Goal: Information Seeking & Learning: Learn about a topic

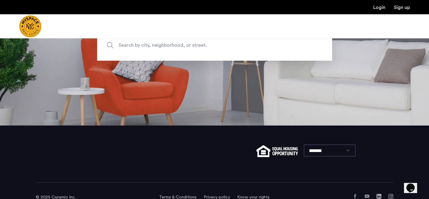
scroll to position [53, 0]
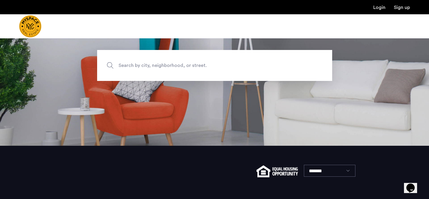
click at [169, 63] on span "Search by city, neighborhood, or street." at bounding box center [200, 65] width 164 height 8
click at [169, 63] on input "Search by city, neighborhood, or street." at bounding box center [214, 65] width 235 height 31
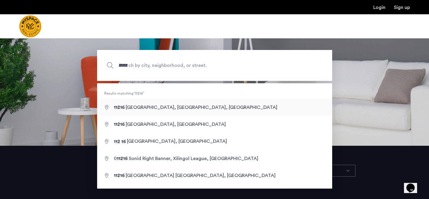
type input "**********"
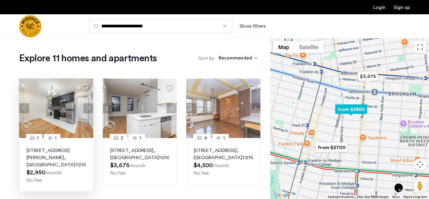
click at [91, 106] on button "Next apartment" at bounding box center [88, 108] width 10 height 10
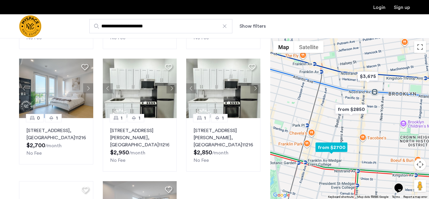
scroll to position [258, 0]
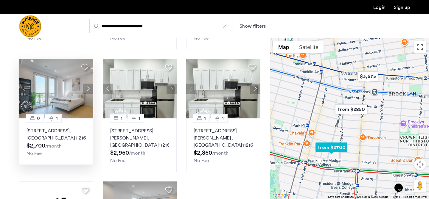
click at [87, 84] on button "Next apartment" at bounding box center [88, 89] width 10 height 10
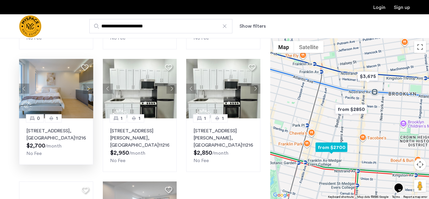
click at [20, 84] on button "Previous apartment" at bounding box center [24, 89] width 10 height 10
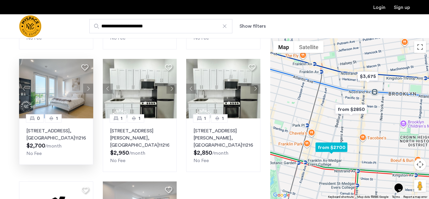
click at [86, 86] on button "Next apartment" at bounding box center [88, 89] width 10 height 10
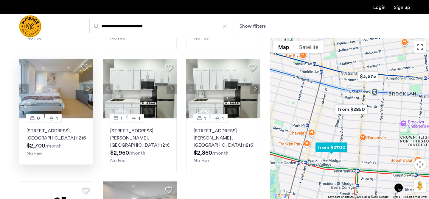
click at [86, 86] on button "Next apartment" at bounding box center [88, 89] width 10 height 10
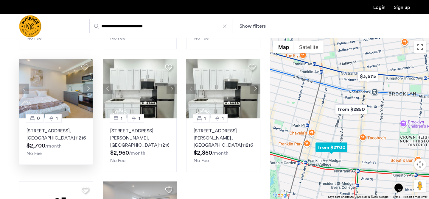
click at [86, 86] on button "Next apartment" at bounding box center [88, 89] width 10 height 10
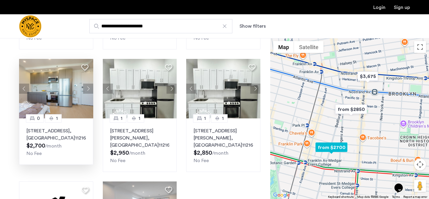
click at [86, 86] on button "Next apartment" at bounding box center [88, 89] width 10 height 10
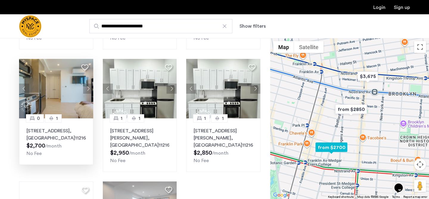
click at [86, 86] on button "Next apartment" at bounding box center [88, 89] width 10 height 10
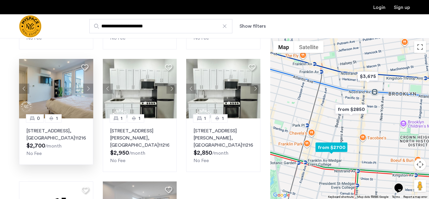
click at [86, 84] on button "Next apartment" at bounding box center [88, 89] width 10 height 10
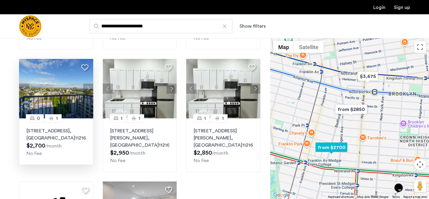
click at [86, 84] on button "Next apartment" at bounding box center [88, 89] width 10 height 10
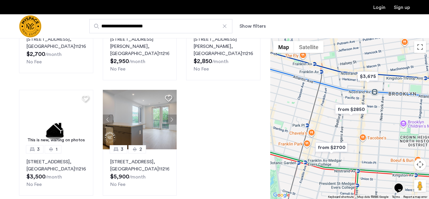
scroll to position [347, 0]
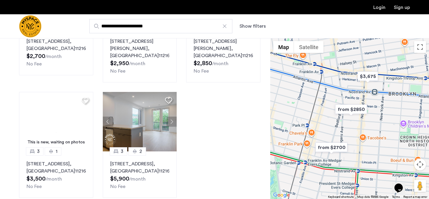
click at [350, 109] on img "from $2850" at bounding box center [350, 109] width 37 height 13
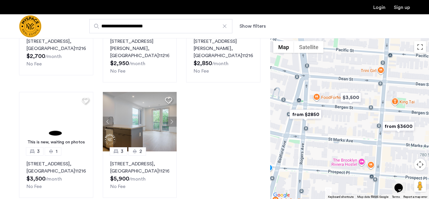
click at [313, 114] on img "from $2850" at bounding box center [305, 114] width 37 height 13
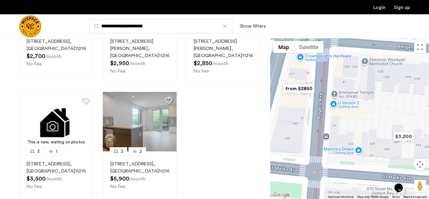
click at [299, 90] on img "from $2850" at bounding box center [298, 88] width 37 height 13
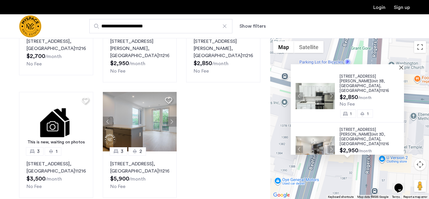
click at [360, 51] on div "24 Rogers Ave, Unit 3B, Brooklyn , NY 11216 $2,850 /month No Fee 1 1 30 Rogers …" at bounding box center [349, 118] width 159 height 161
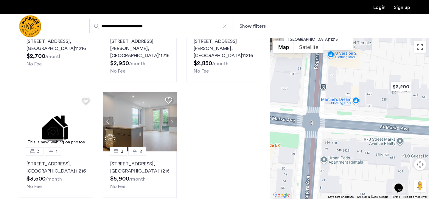
drag, startPoint x: 387, startPoint y: 163, endPoint x: 334, endPoint y: 54, distance: 120.6
click at [334, 54] on div "24 Rogers Ave, Unit 3B, Brooklyn , NY 11216 $2,850 /month No Fee 1 1 30 Rogers …" at bounding box center [349, 118] width 159 height 161
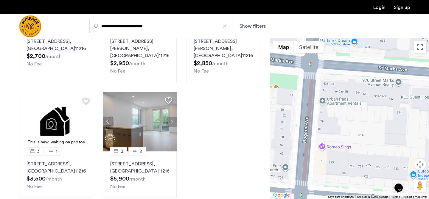
drag, startPoint x: 337, startPoint y: 96, endPoint x: 336, endPoint y: 59, distance: 37.8
click at [336, 59] on div "24 Rogers Ave, Unit 3B, Brooklyn , NY 11216 $2,850 /month No Fee 1 1 30 Rogers …" at bounding box center [349, 118] width 159 height 161
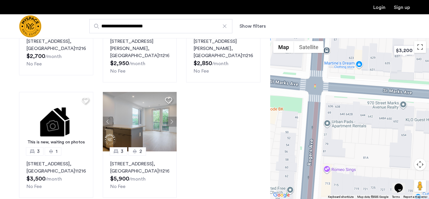
drag, startPoint x: 343, startPoint y: 106, endPoint x: 349, endPoint y: 144, distance: 38.6
click at [349, 144] on div "24 Rogers Ave, Unit 3B, Brooklyn , NY 11216 $2,850 /month No Fee 1 1 30 Rogers …" at bounding box center [349, 118] width 159 height 161
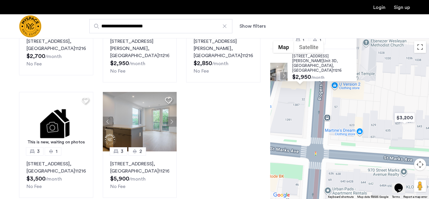
drag, startPoint x: 335, startPoint y: 89, endPoint x: 336, endPoint y: 161, distance: 72.3
click at [336, 161] on div "24 Rogers Ave, Unit 3B, Brooklyn , NY 11216 $2,850 /month No Fee 1 1 30 Rogers …" at bounding box center [349, 118] width 159 height 161
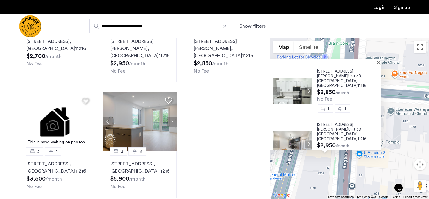
drag, startPoint x: 324, startPoint y: 112, endPoint x: 348, endPoint y: 152, distance: 47.5
click at [348, 152] on div "24 Rogers Ave, Unit 3B, Brooklyn , NY 11216 $2,850 /month No Fee 1 1 30 Rogers …" at bounding box center [349, 118] width 159 height 161
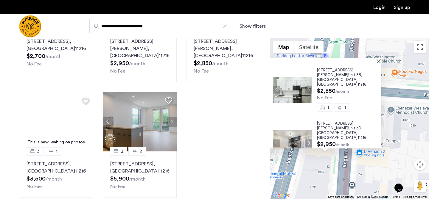
click at [289, 130] on img at bounding box center [292, 143] width 39 height 26
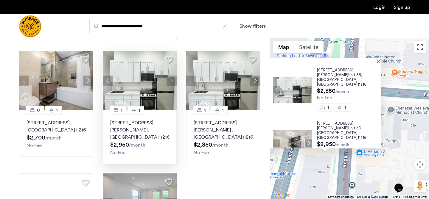
scroll to position [254, 0]
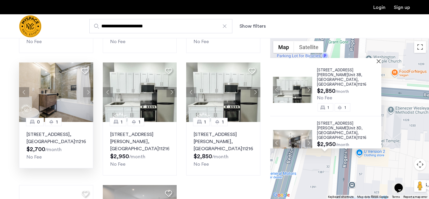
click at [82, 83] on img at bounding box center [56, 93] width 74 height 60
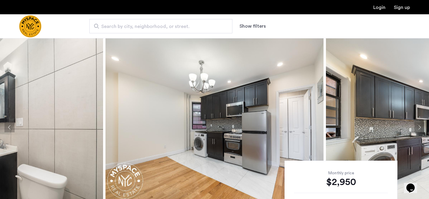
click at [200, 99] on img at bounding box center [214, 127] width 218 height 179
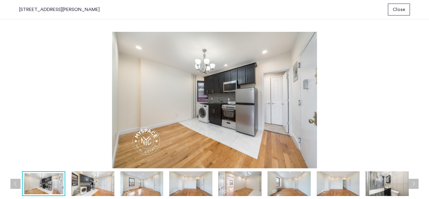
click at [211, 90] on img at bounding box center [214, 100] width 390 height 137
